Goal: Obtain resource: Download file/media

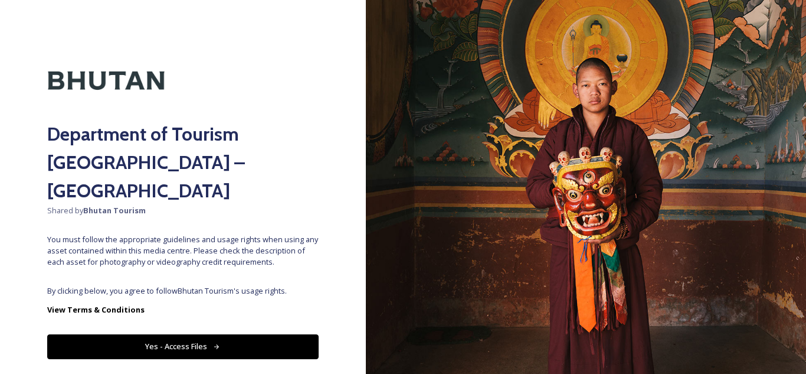
click at [163, 334] on button "Yes - Access Files" at bounding box center [183, 346] width 272 height 24
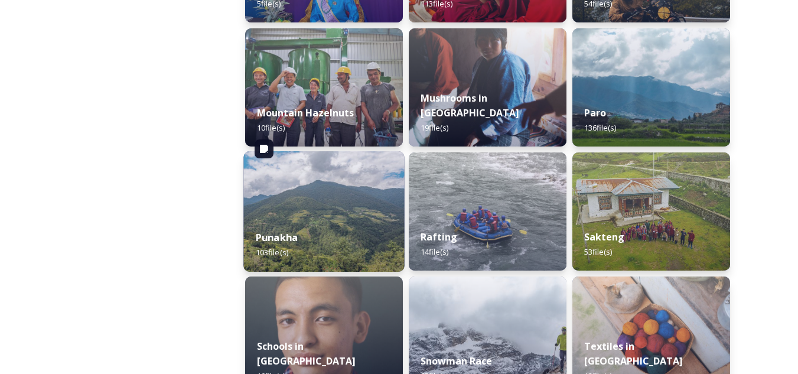
scroll to position [1299, 0]
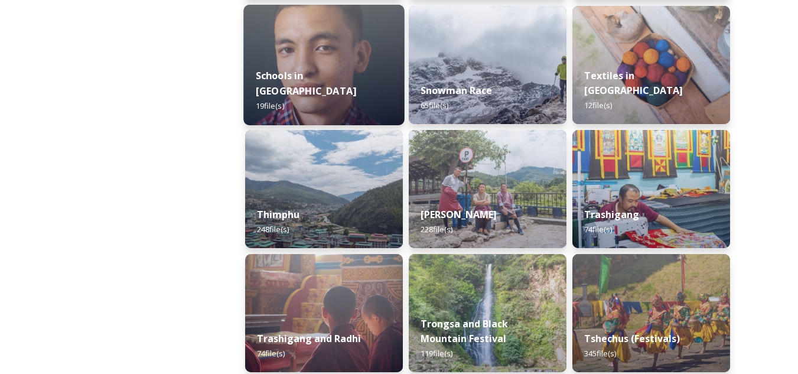
click at [296, 76] on div "Schools in [GEOGRAPHIC_DATA] 19 file(s)" at bounding box center [323, 91] width 161 height 68
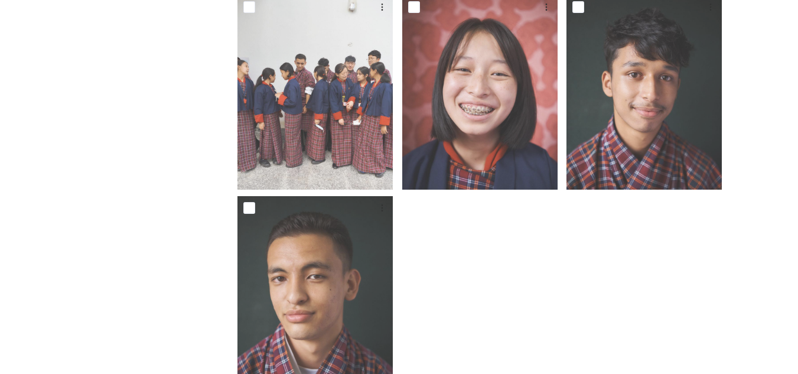
scroll to position [1274, 0]
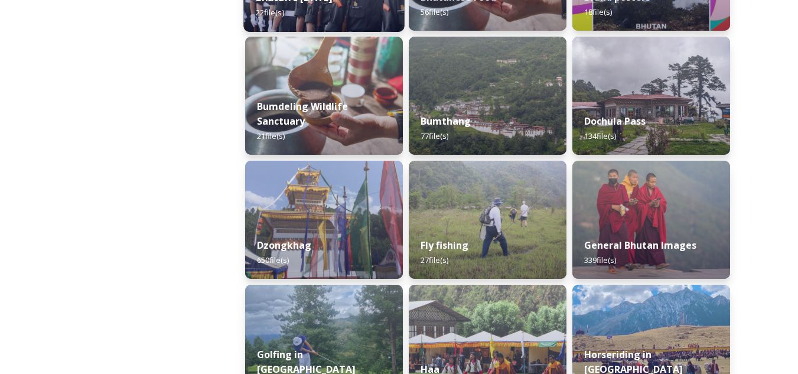
scroll to position [295, 0]
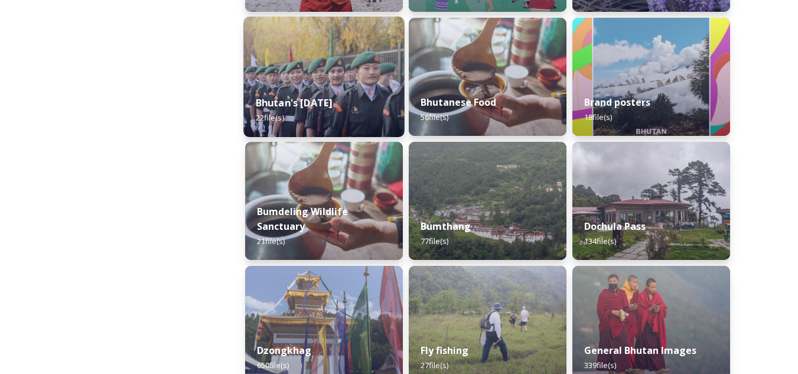
click at [316, 106] on strong "Bhutan's [DATE]" at bounding box center [294, 102] width 77 height 13
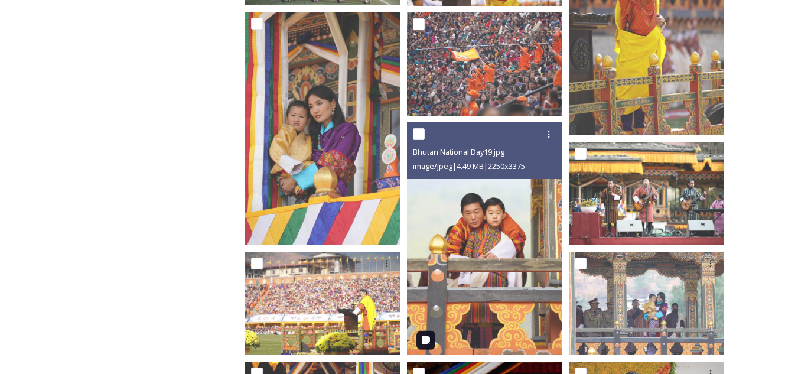
scroll to position [318, 0]
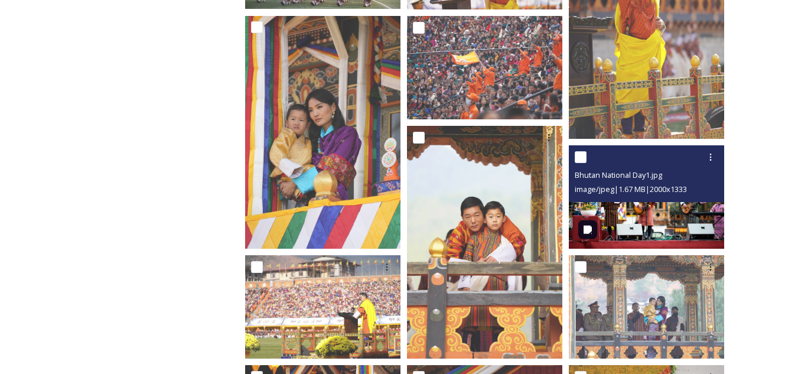
click at [648, 208] on img at bounding box center [646, 196] width 155 height 103
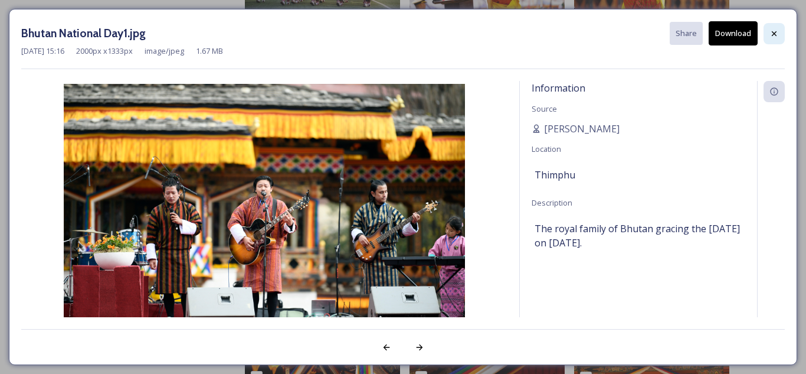
click at [772, 31] on icon at bounding box center [774, 33] width 9 height 9
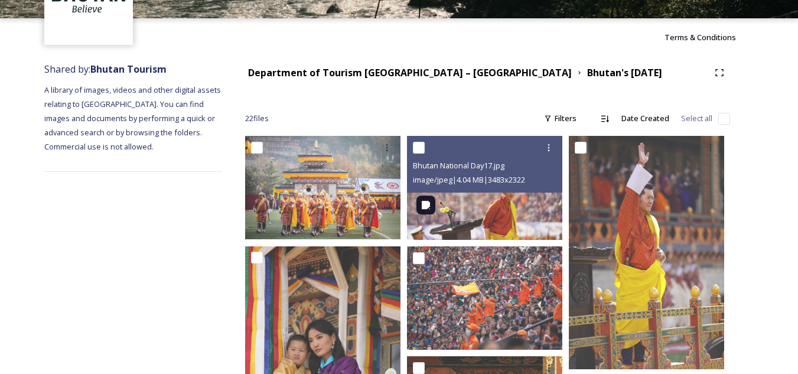
scroll to position [0, 0]
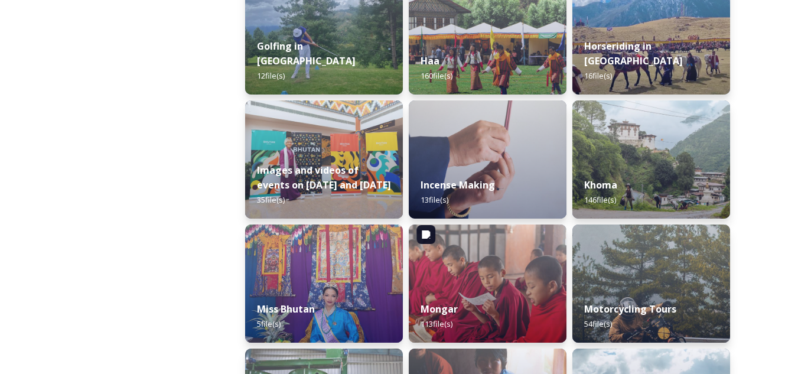
scroll to position [827, 0]
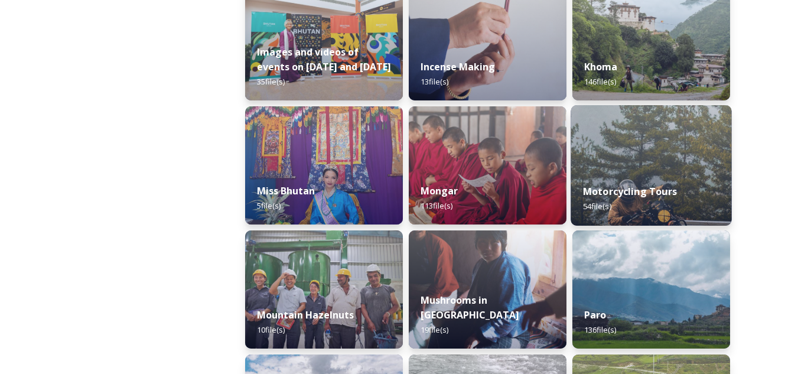
click at [659, 192] on strong "Motorcycling Tours" at bounding box center [630, 191] width 94 height 13
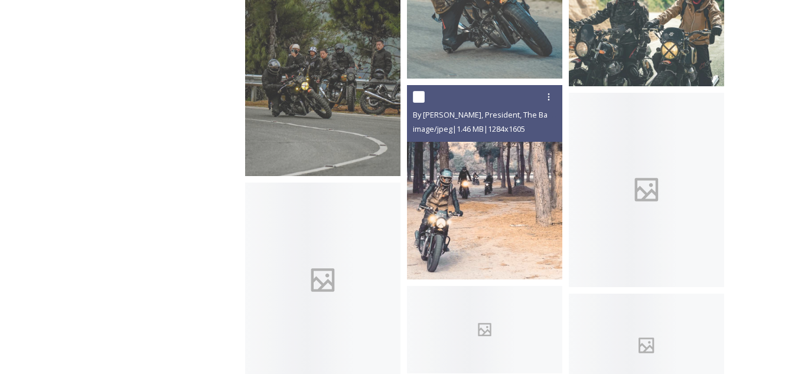
scroll to position [2657, 0]
